Goal: Transaction & Acquisition: Purchase product/service

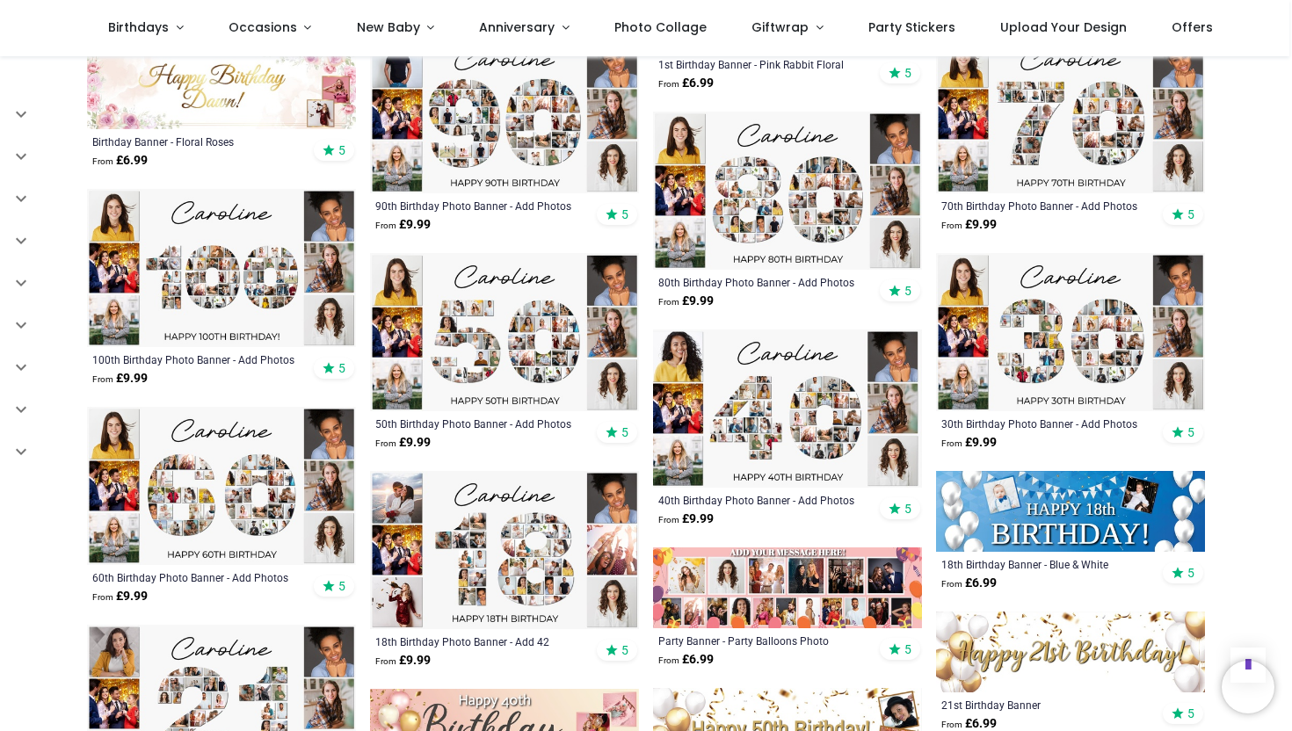
scroll to position [3655, 0]
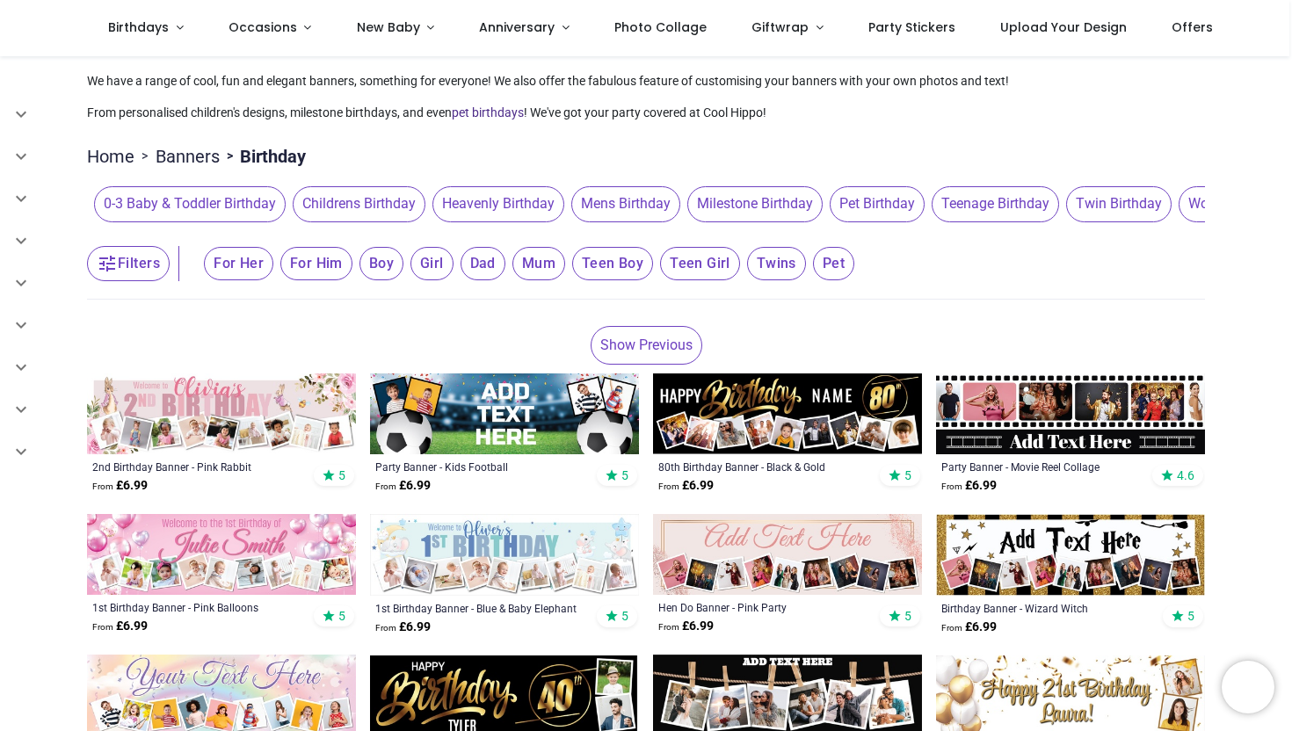
scroll to position [76, 0]
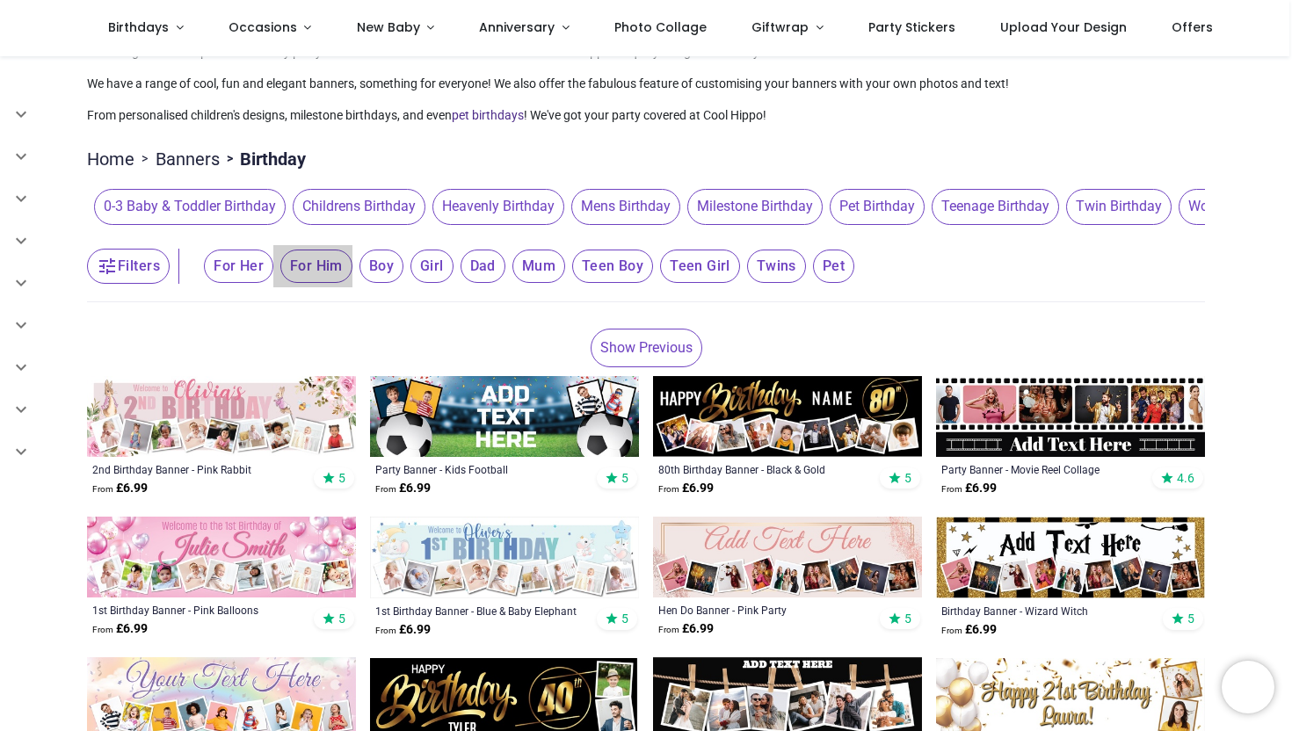
click at [273, 270] on span "For Him" at bounding box center [238, 266] width 69 height 33
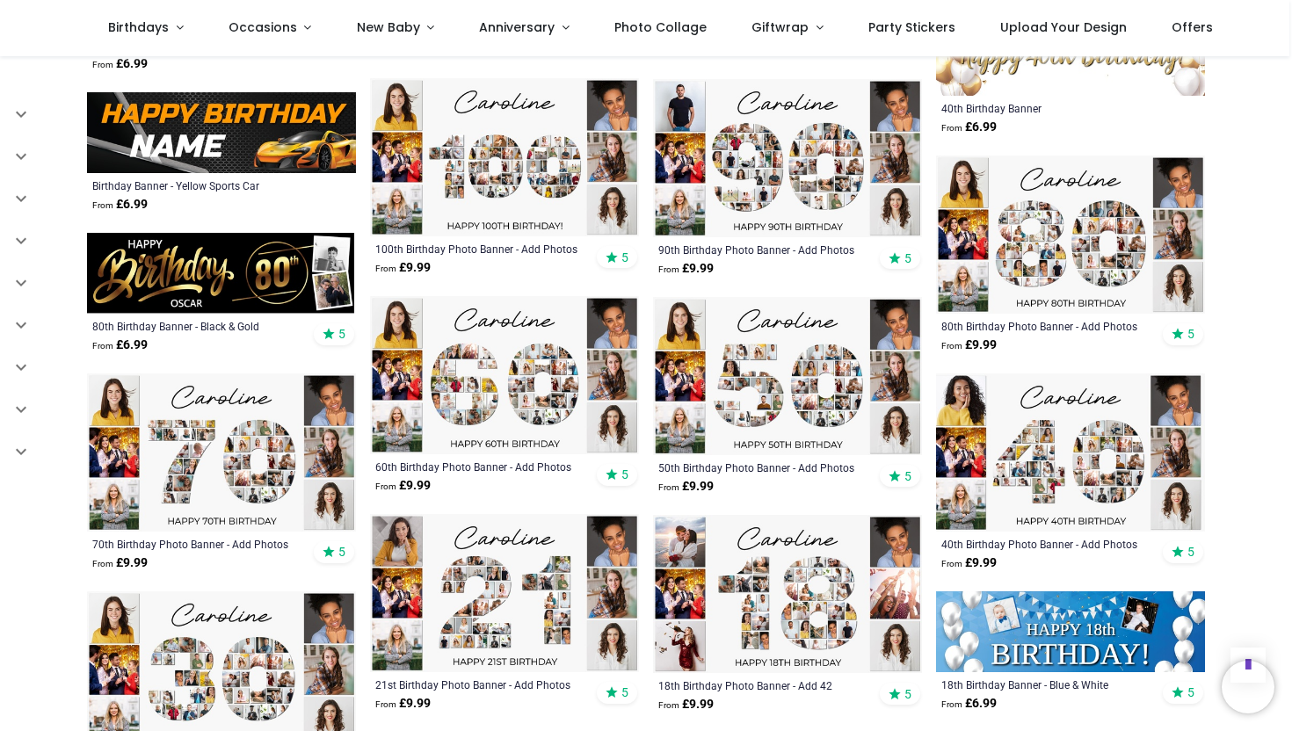
scroll to position [1738, 0]
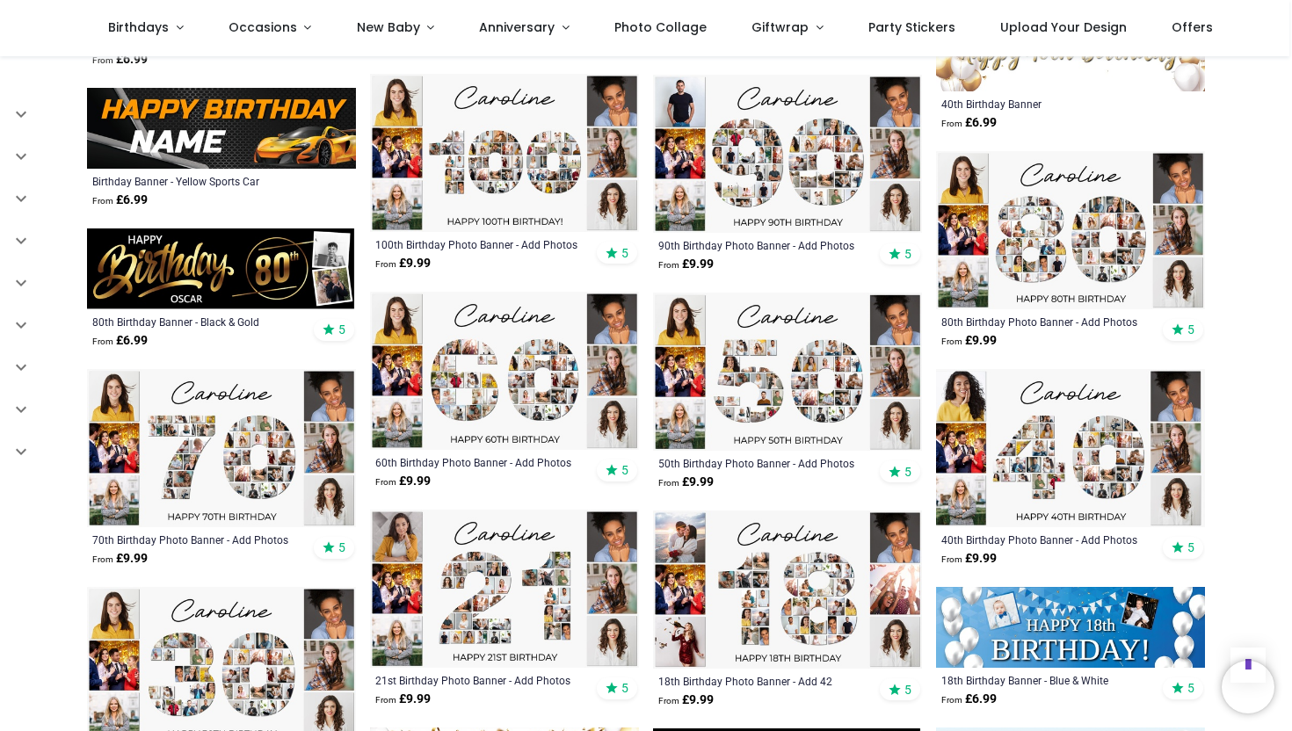
click at [777, 378] on img at bounding box center [787, 372] width 269 height 158
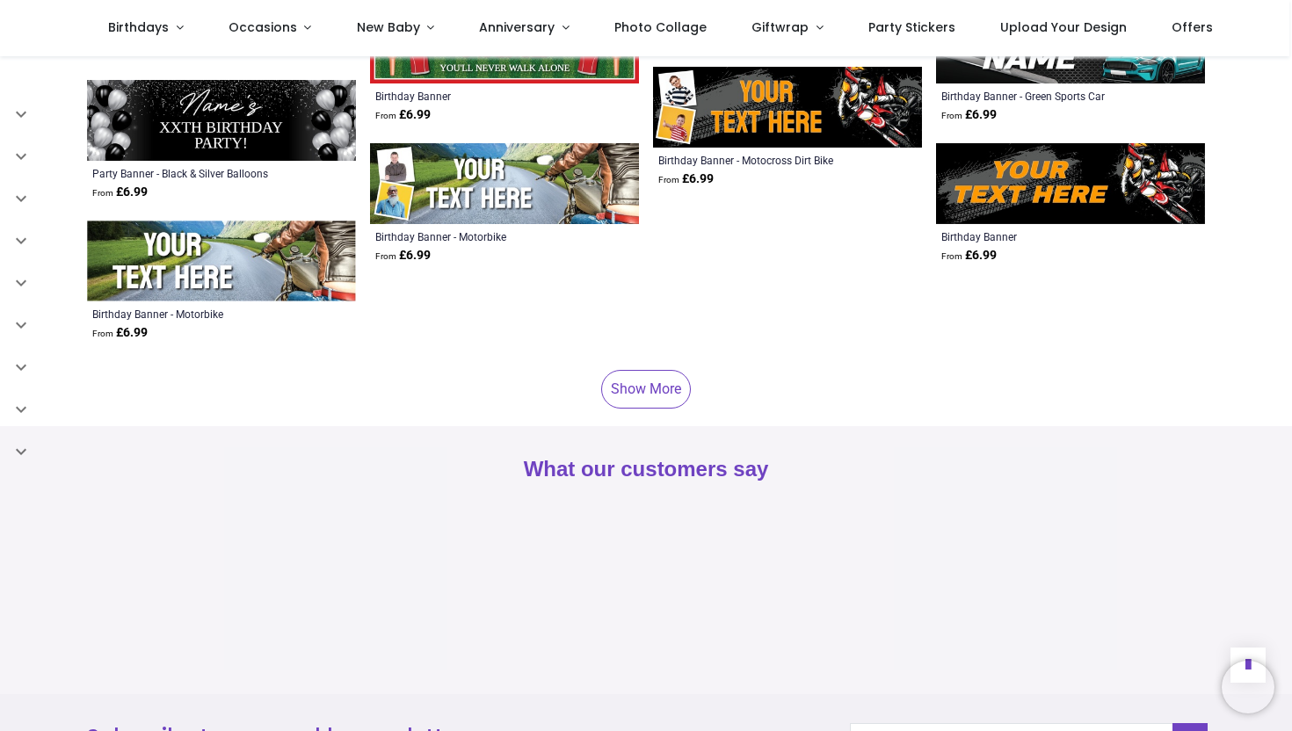
scroll to position [5084, 0]
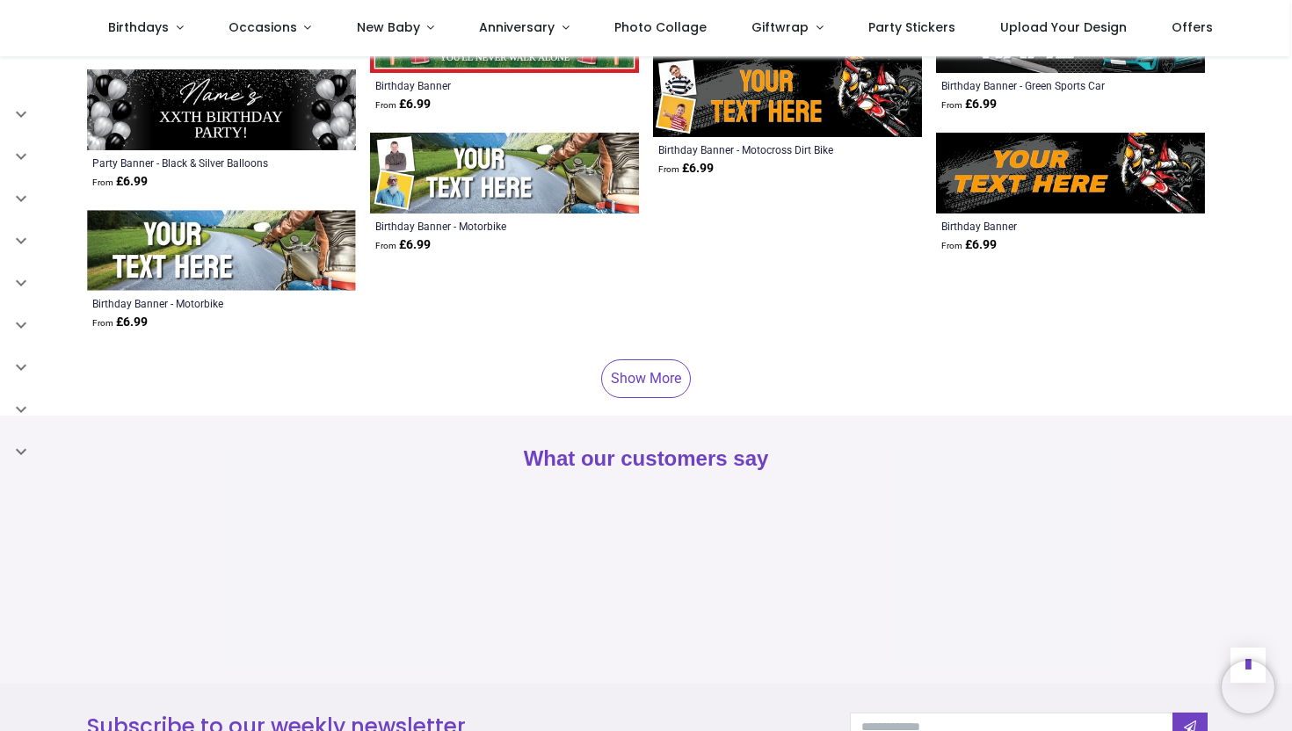
click at [637, 366] on link "Show More" at bounding box center [646, 379] width 90 height 39
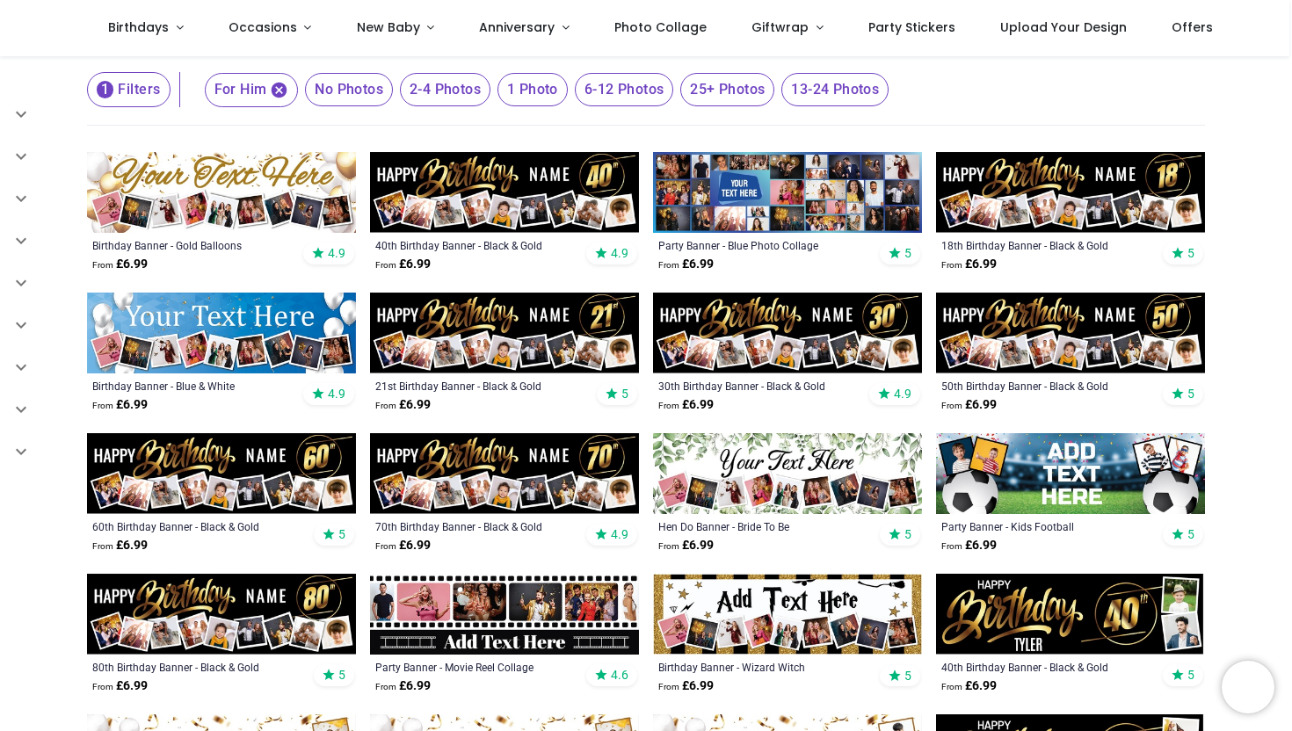
scroll to position [254, 0]
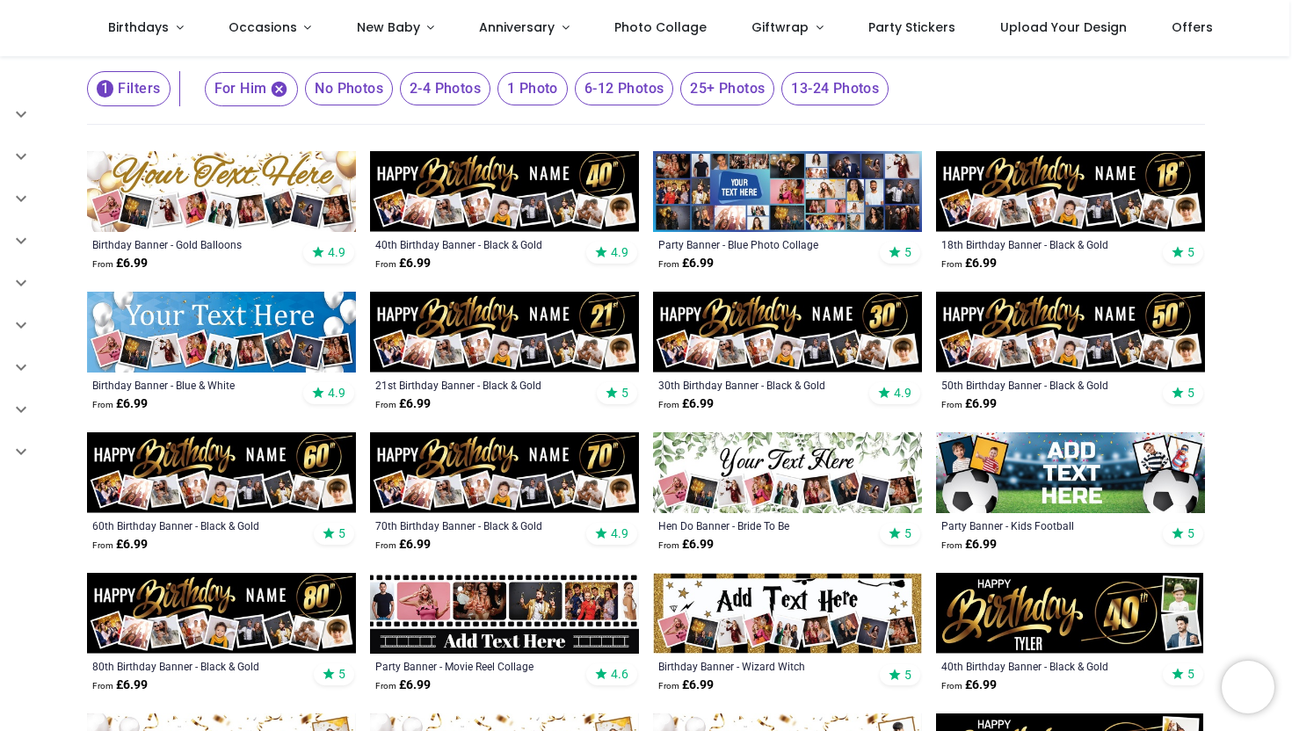
click at [782, 196] on img at bounding box center [787, 191] width 269 height 81
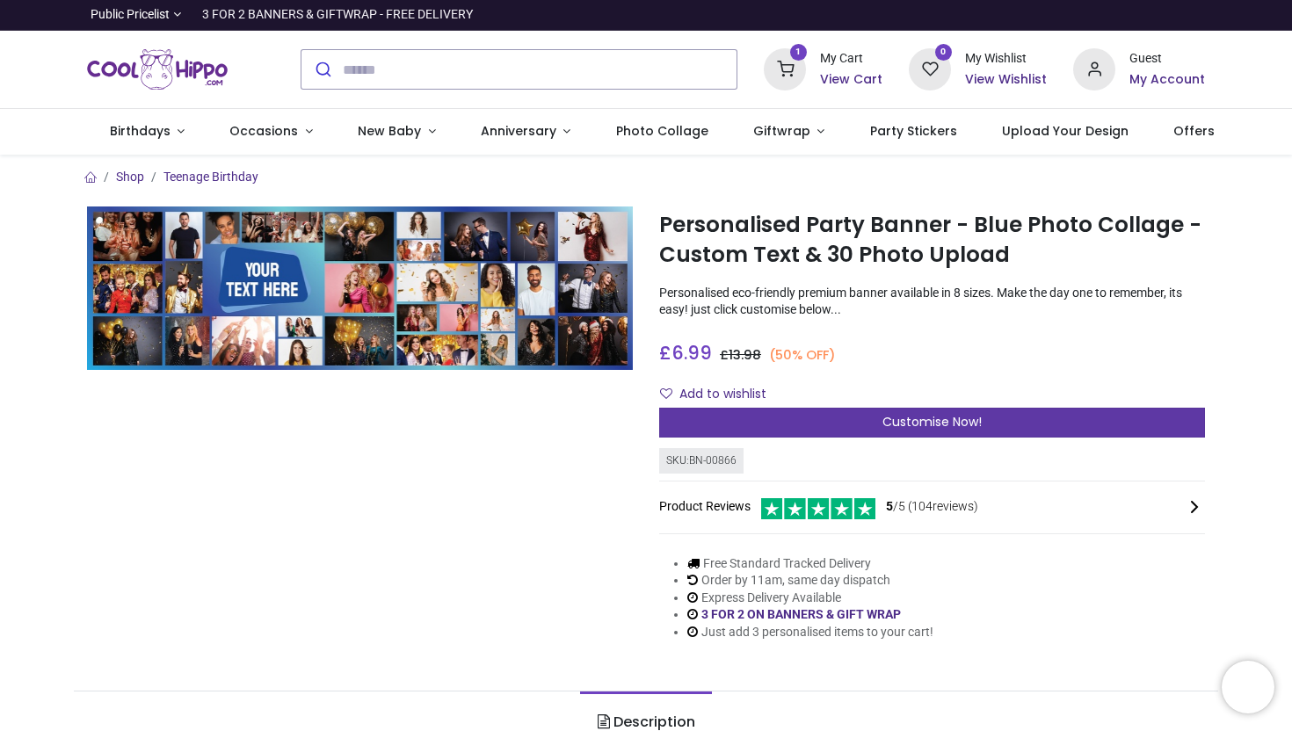
click at [919, 423] on span "Customise Now!" at bounding box center [932, 422] width 99 height 18
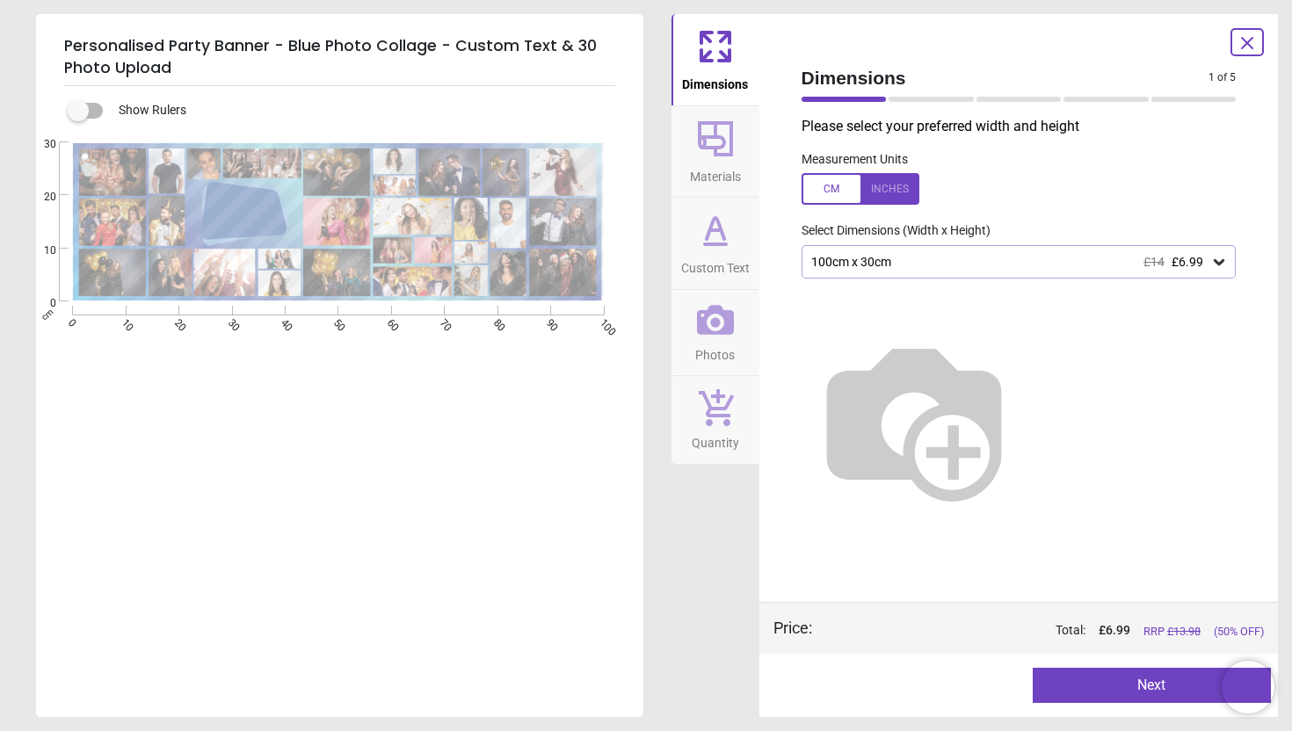
click at [1216, 266] on icon at bounding box center [1220, 262] width 18 height 18
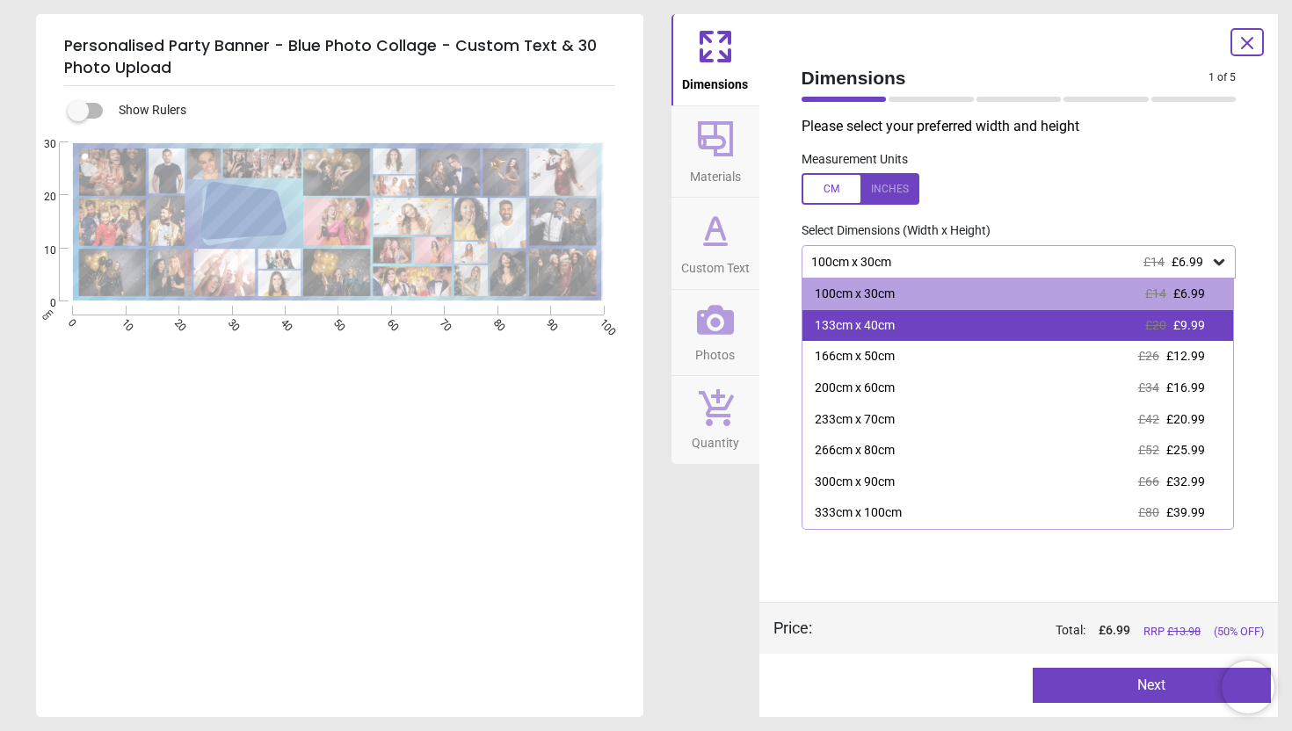
click at [921, 336] on div "133cm x 40cm £20 £9.99" at bounding box center [1019, 326] width 432 height 32
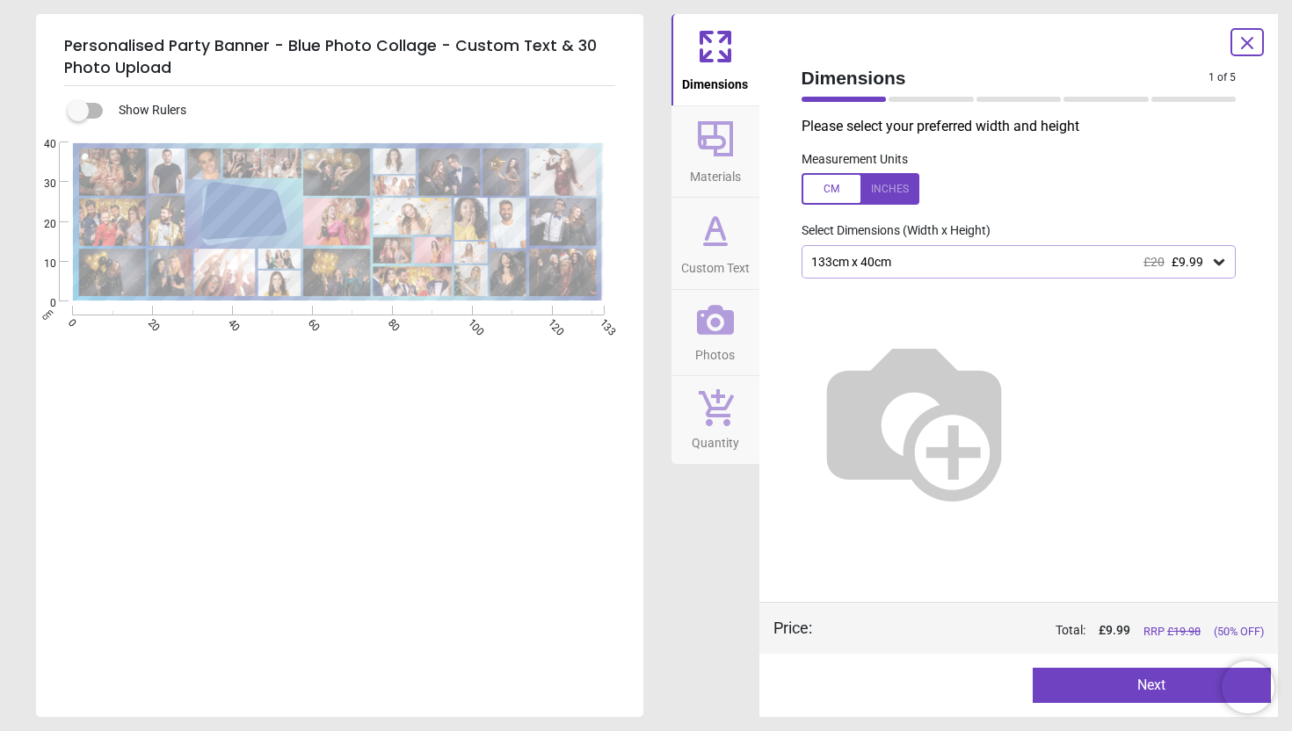
click at [1131, 688] on button "Next" at bounding box center [1152, 685] width 238 height 35
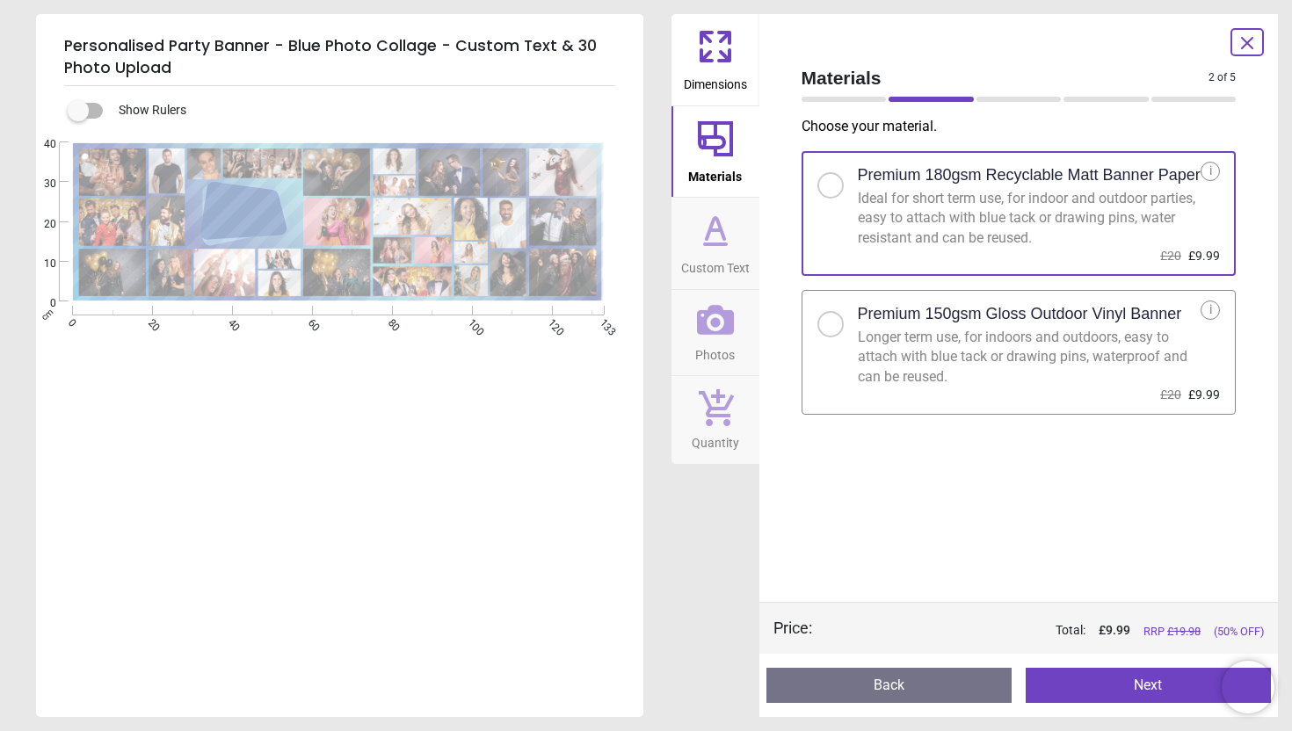
click at [1103, 680] on button "Next" at bounding box center [1148, 685] width 245 height 35
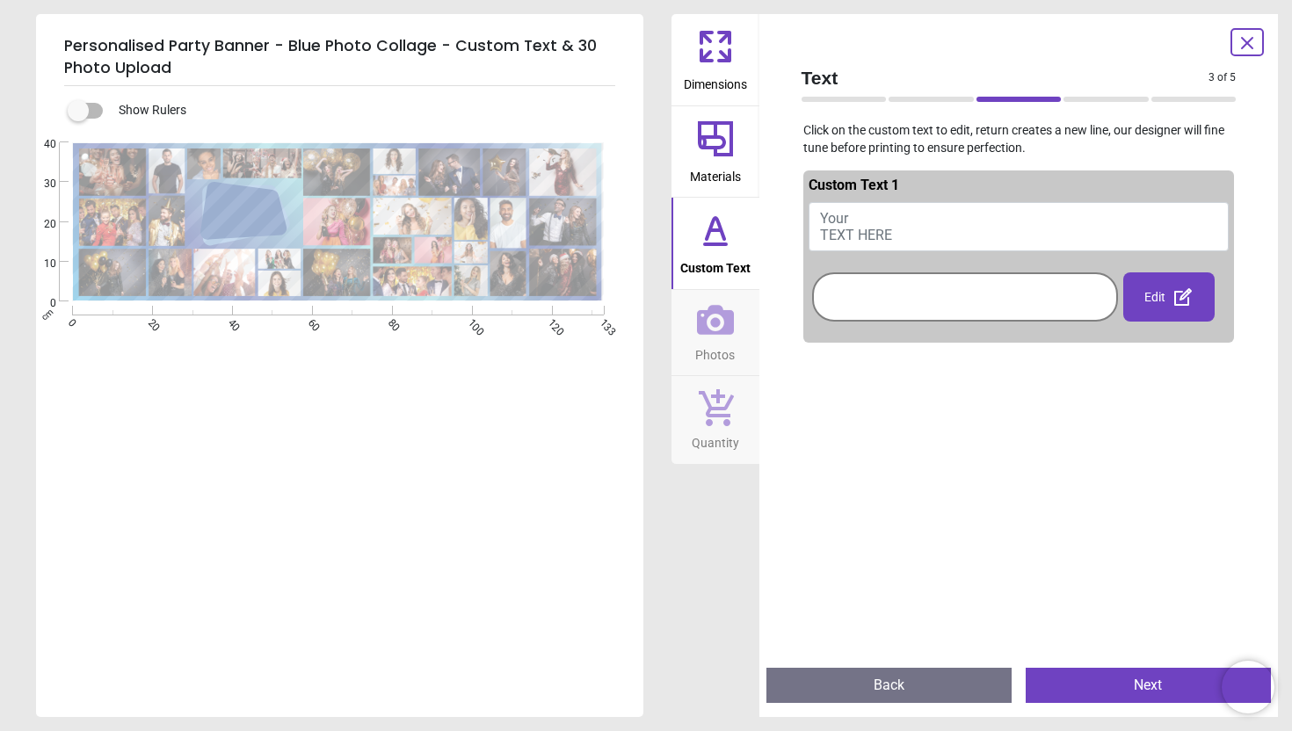
click at [866, 295] on div at bounding box center [965, 297] width 297 height 40
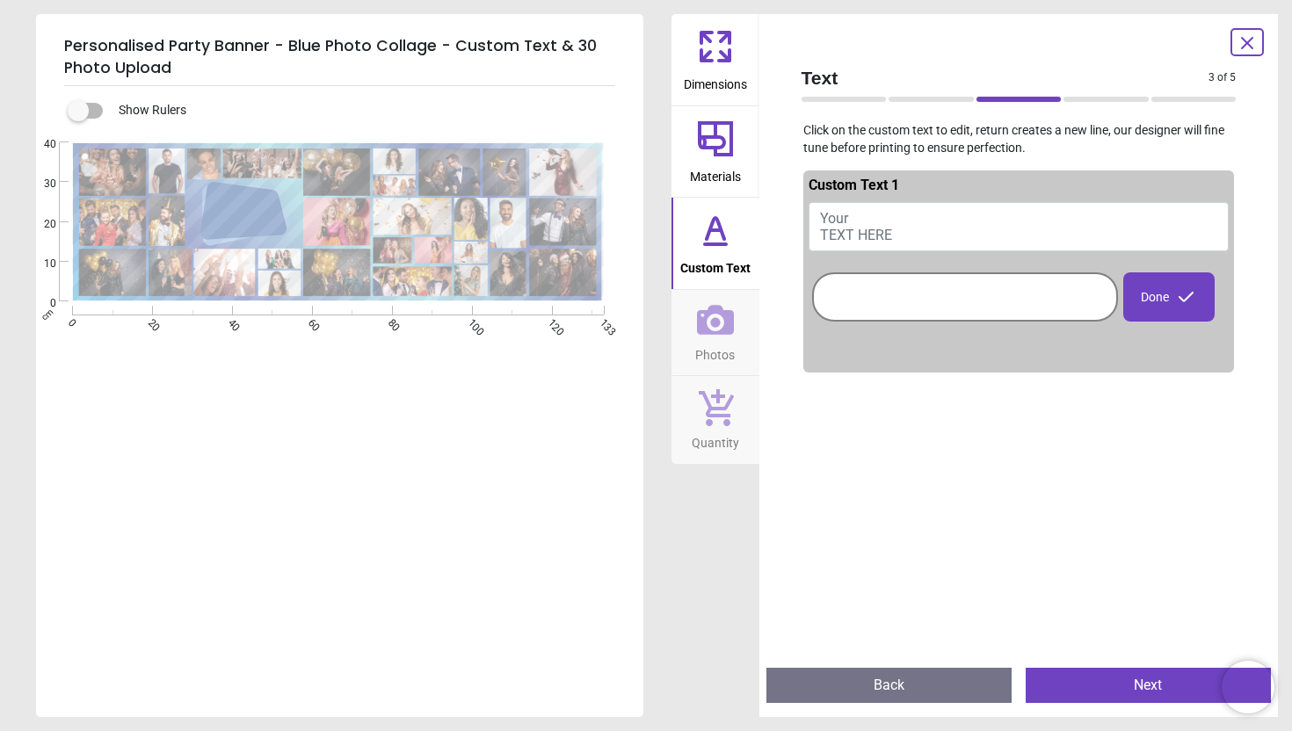
click at [854, 238] on span "Your TEXT HERE" at bounding box center [856, 226] width 72 height 33
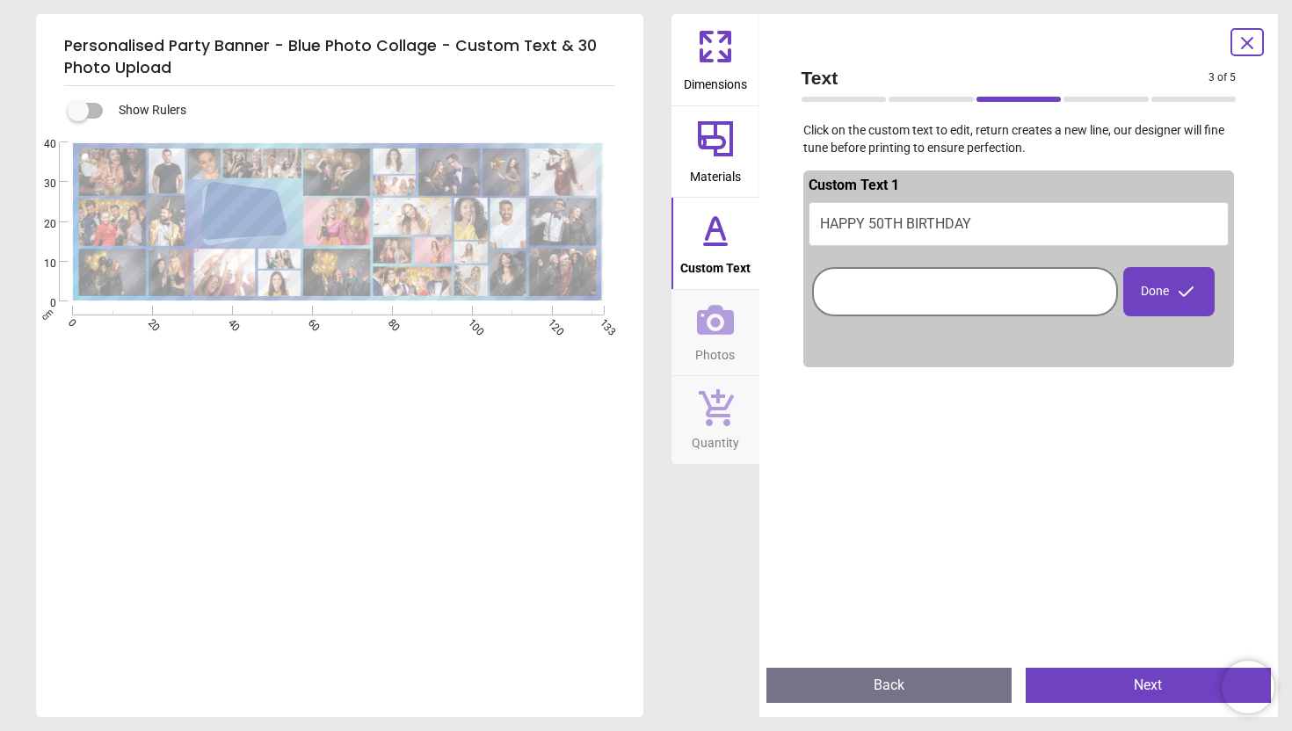
scroll to position [4, 0]
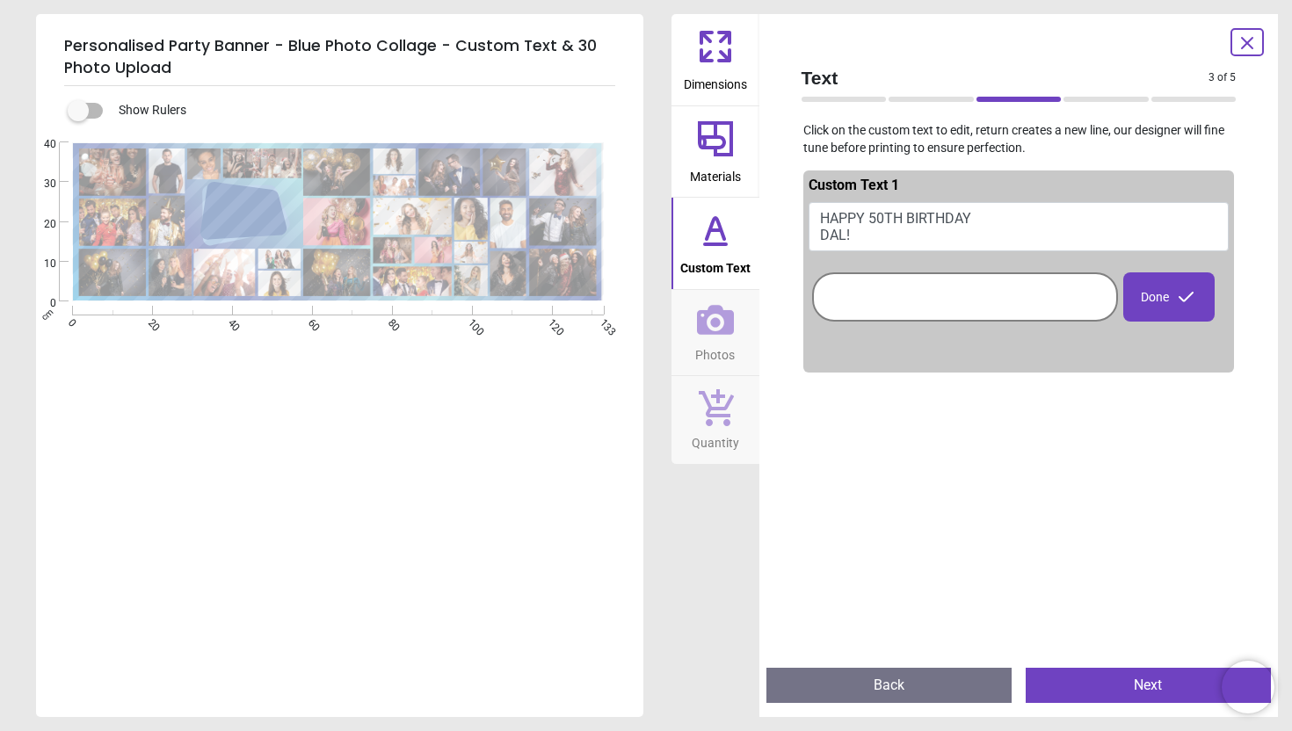
type textarea "**********"
click at [1136, 680] on button "Next" at bounding box center [1148, 685] width 245 height 35
